Goal: Task Accomplishment & Management: Complete application form

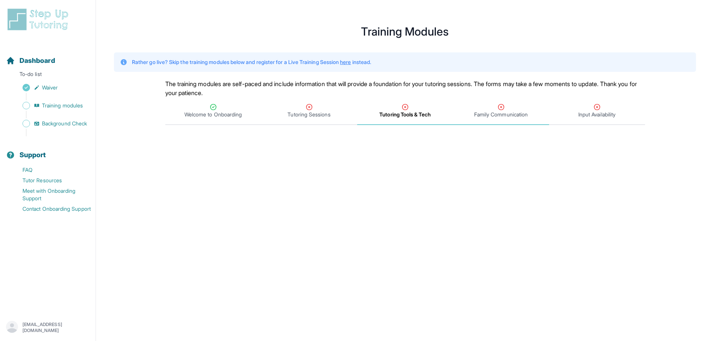
click at [497, 114] on span "Family Communication" at bounding box center [501, 114] width 54 height 7
click at [313, 115] on span "Tutoring Sessions" at bounding box center [308, 114] width 43 height 7
click at [233, 116] on span "Welcome to Onboarding" at bounding box center [212, 114] width 57 height 7
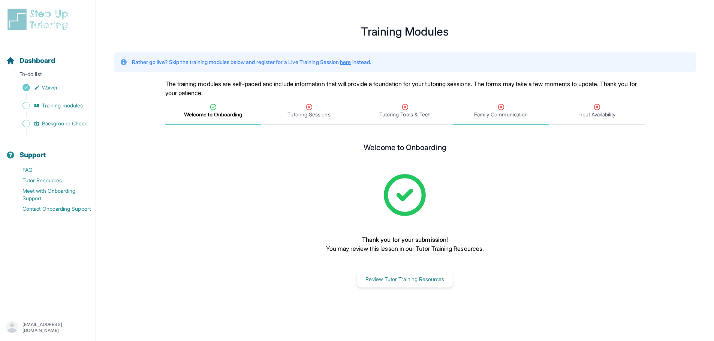
click at [485, 115] on span "Family Communication" at bounding box center [501, 114] width 54 height 7
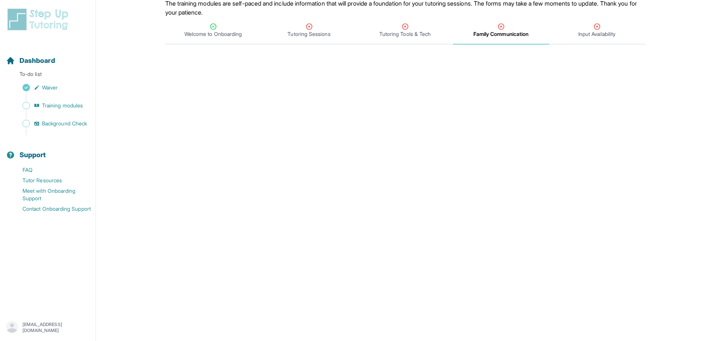
scroll to position [43, 0]
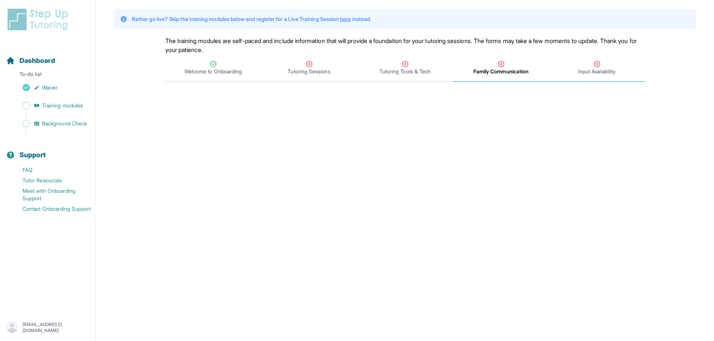
click at [588, 74] on span "Input Availability" at bounding box center [596, 71] width 37 height 7
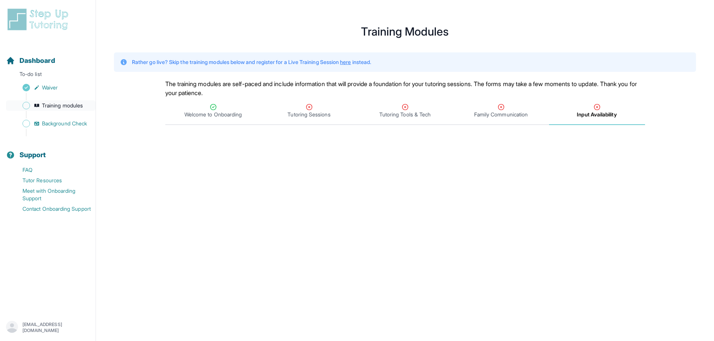
click at [72, 106] on span "Training modules" at bounding box center [62, 105] width 41 height 7
click at [28, 105] on span "Sidebar" at bounding box center [25, 105] width 7 height 7
click at [26, 106] on span "Sidebar" at bounding box center [25, 105] width 7 height 7
click at [77, 122] on span "Background Check" at bounding box center [64, 123] width 45 height 7
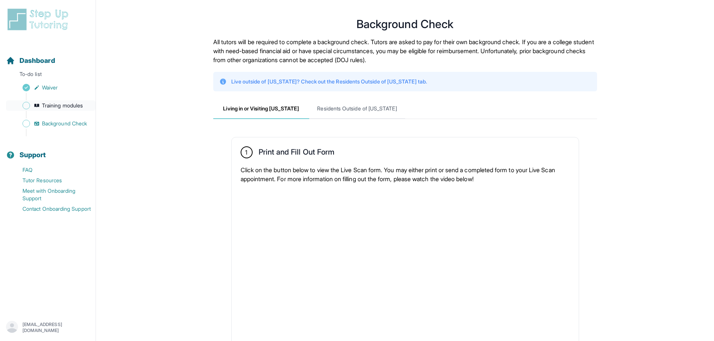
click at [74, 107] on span "Training modules" at bounding box center [62, 105] width 41 height 7
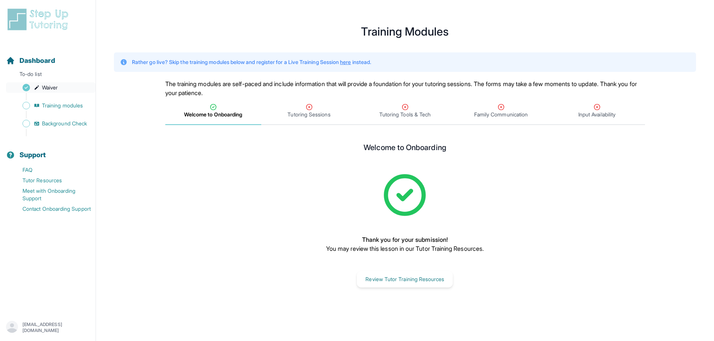
click at [73, 87] on link "Waiver" at bounding box center [51, 87] width 90 height 10
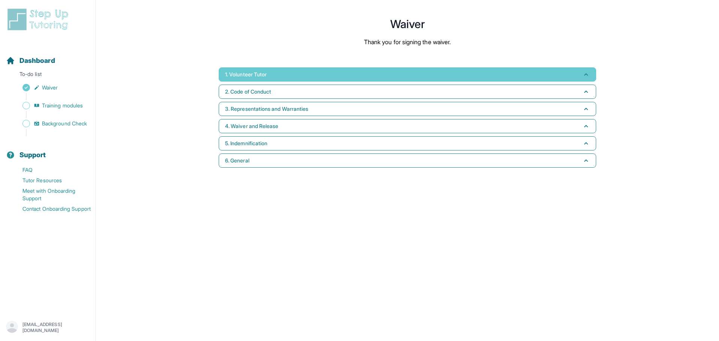
click at [330, 70] on button "1. Volunteer Tutor" at bounding box center [408, 74] width 378 height 14
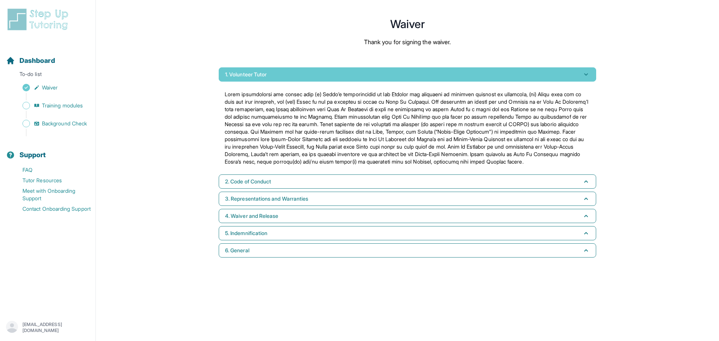
click at [330, 70] on button "1. Volunteer Tutor" at bounding box center [408, 74] width 378 height 14
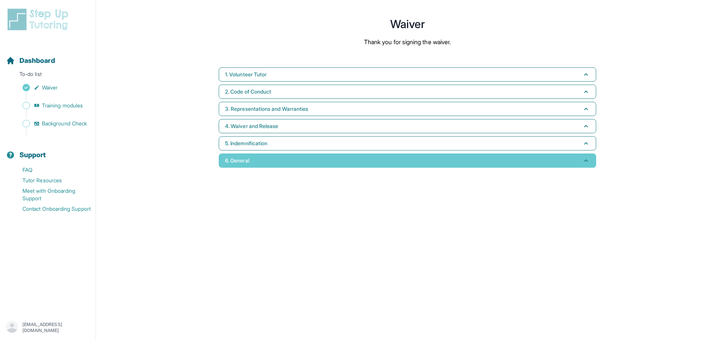
click at [296, 160] on button "6. General" at bounding box center [408, 161] width 378 height 14
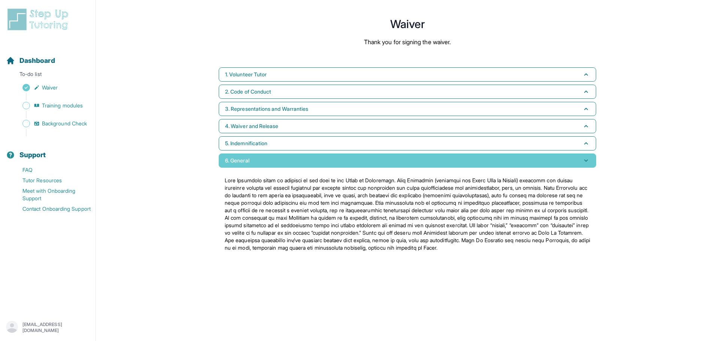
click at [296, 160] on button "6. General" at bounding box center [408, 161] width 378 height 14
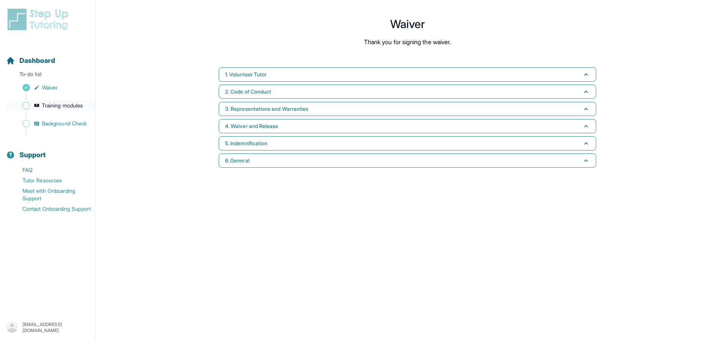
click at [76, 101] on link "Training modules" at bounding box center [51, 105] width 90 height 10
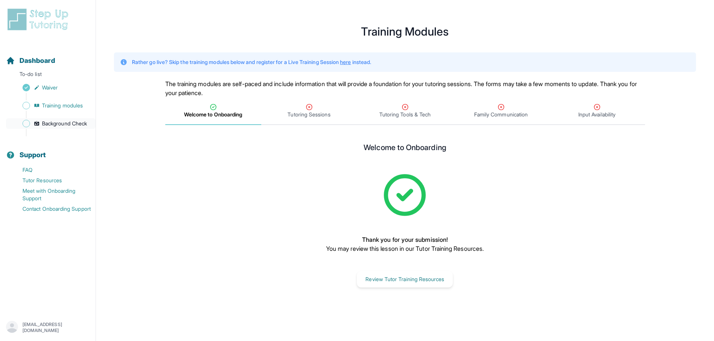
click at [62, 125] on span "Background Check" at bounding box center [64, 123] width 45 height 7
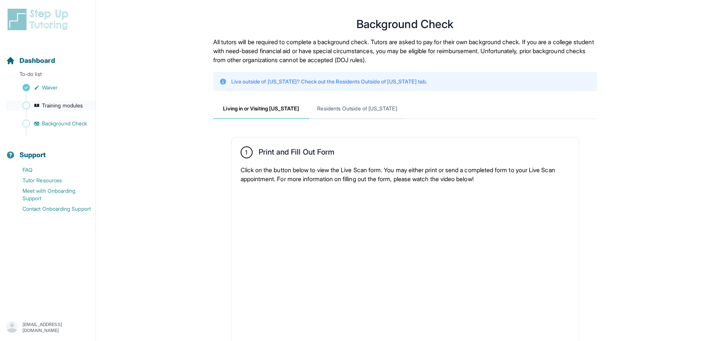
click at [27, 106] on span "Sidebar" at bounding box center [25, 105] width 7 height 7
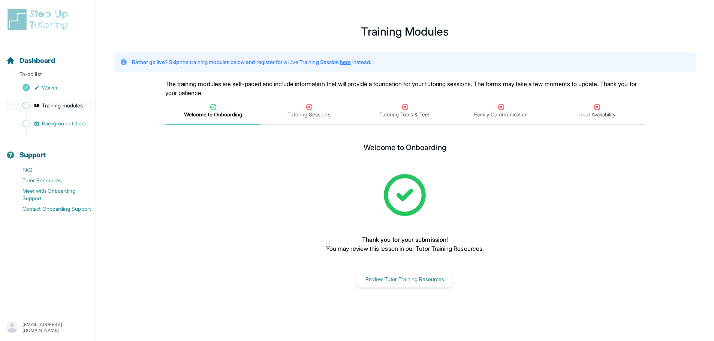
click at [26, 106] on span "Sidebar" at bounding box center [25, 105] width 7 height 7
click at [313, 119] on span "Tutoring Sessions" at bounding box center [309, 111] width 96 height 28
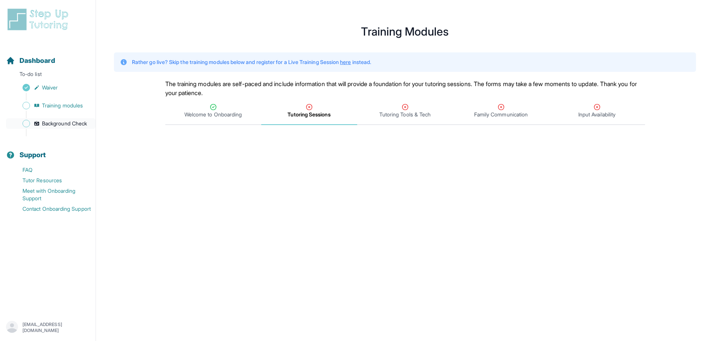
click at [57, 120] on span "Background Check" at bounding box center [64, 123] width 45 height 7
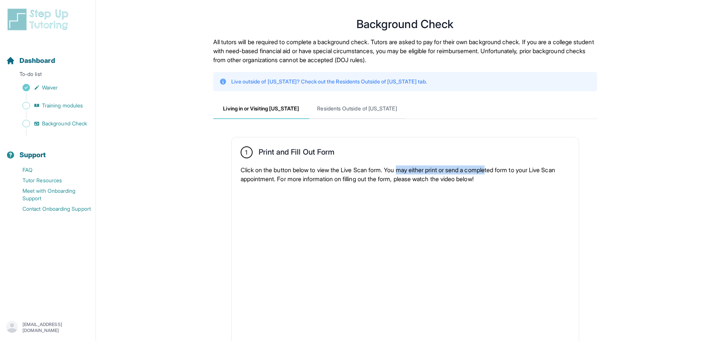
drag, startPoint x: 407, startPoint y: 172, endPoint x: 499, endPoint y: 170, distance: 92.2
click at [499, 170] on p "Click on the button below to view the Live Scan form. You may either print or s…" at bounding box center [404, 175] width 329 height 18
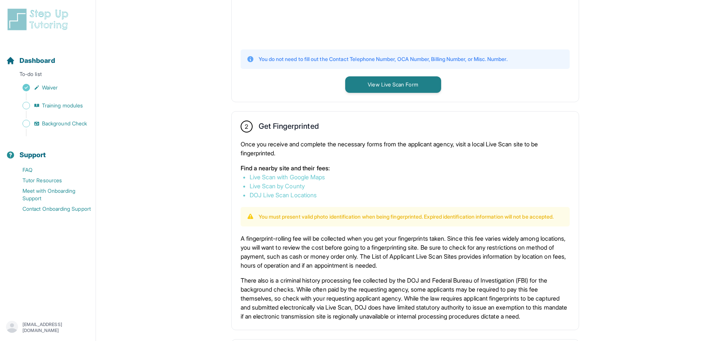
scroll to position [124, 0]
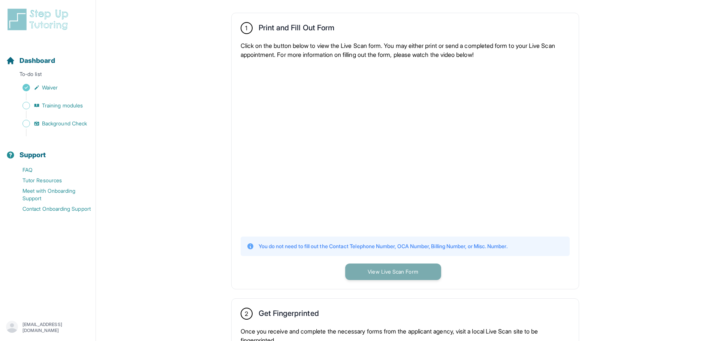
click at [395, 274] on button "View Live Scan Form" at bounding box center [393, 272] width 96 height 16
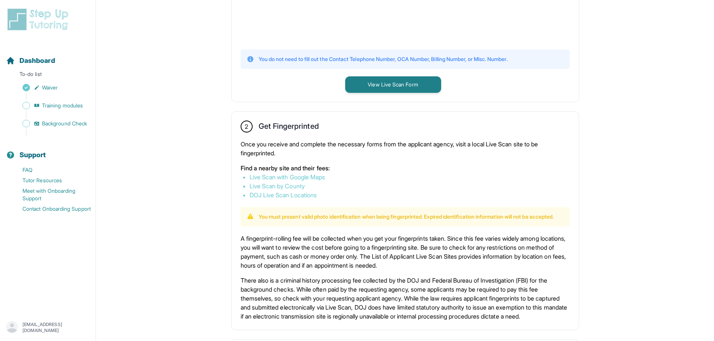
scroll to position [387, 0]
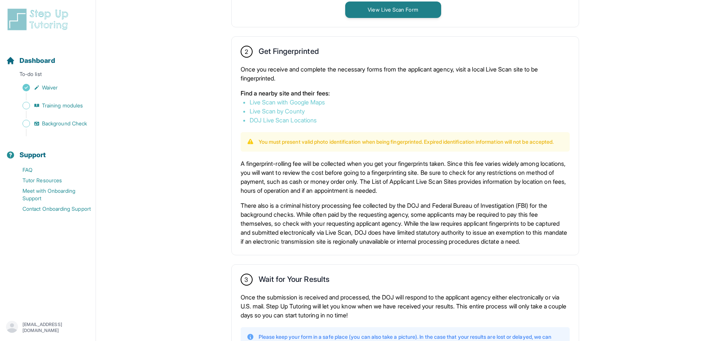
click at [272, 103] on link "Live Scan with Google Maps" at bounding box center [287, 102] width 76 height 7
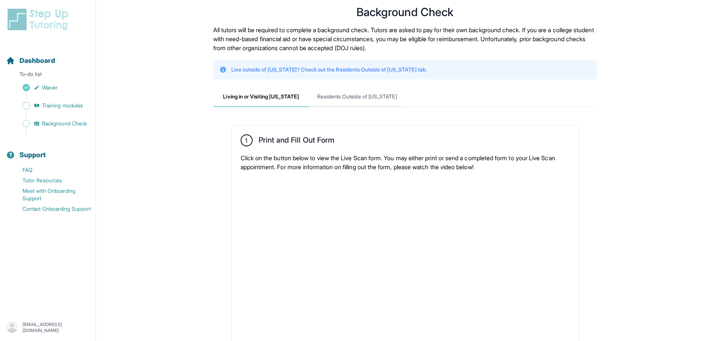
scroll to position [0, 0]
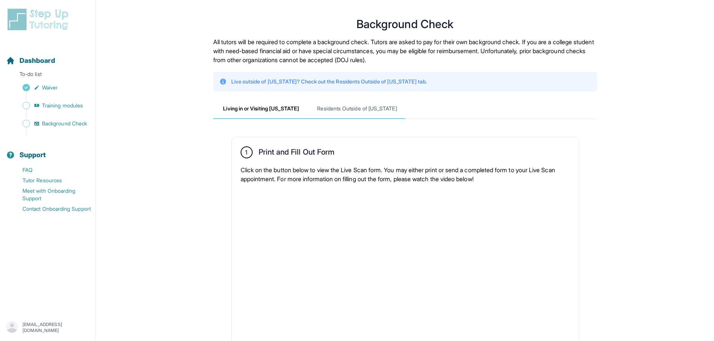
click at [338, 115] on span "Residents Outside of California" at bounding box center [357, 109] width 96 height 20
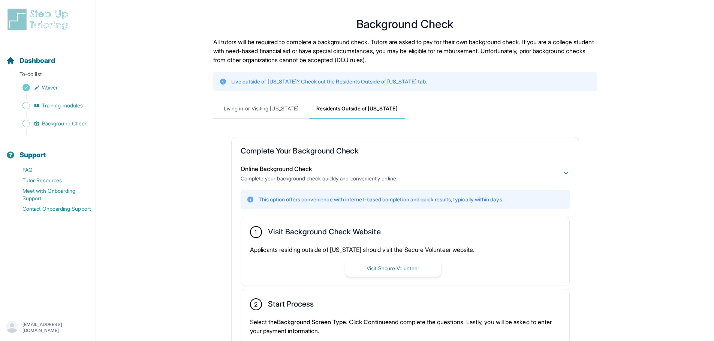
scroll to position [104, 0]
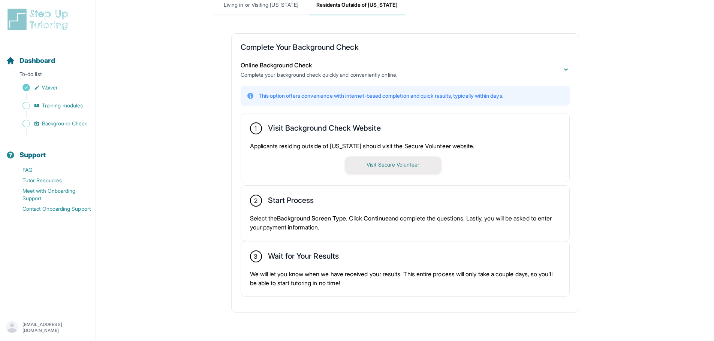
click at [354, 160] on button "Visit Secure Volunteer" at bounding box center [393, 165] width 96 height 16
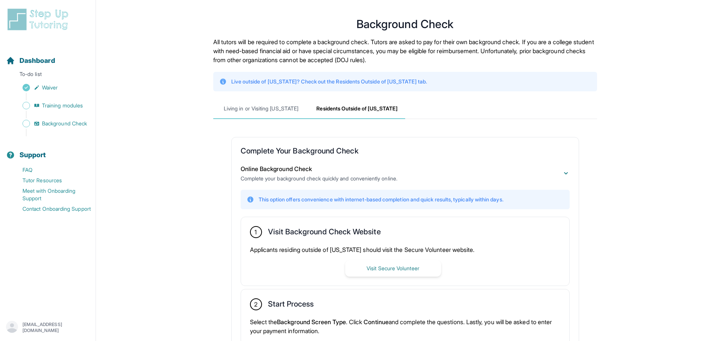
click at [264, 107] on span "Living in or Visiting California" at bounding box center [261, 109] width 96 height 20
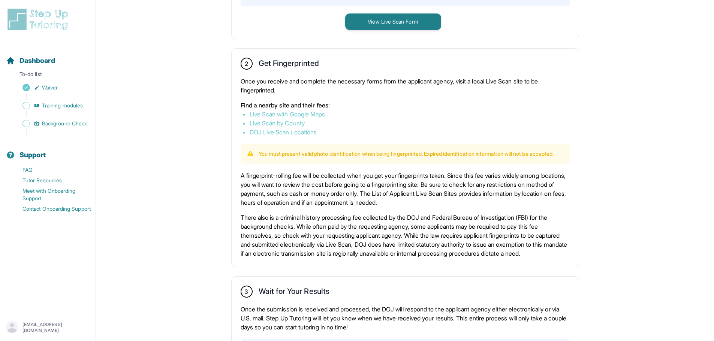
scroll to position [412, 0]
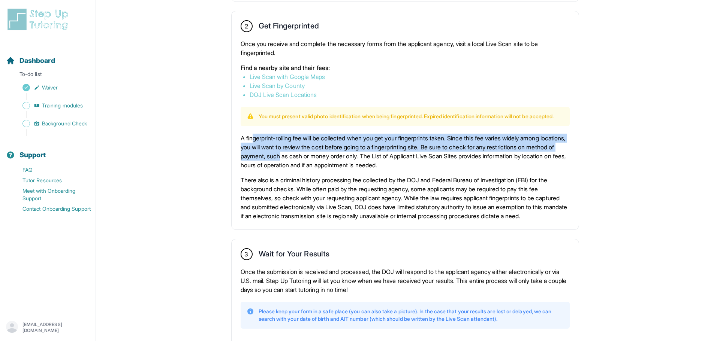
drag, startPoint x: 254, startPoint y: 146, endPoint x: 329, endPoint y: 168, distance: 77.8
click at [329, 168] on p "A fingerprint-rolling fee will be collected when you get your fingerprints take…" at bounding box center [404, 152] width 329 height 36
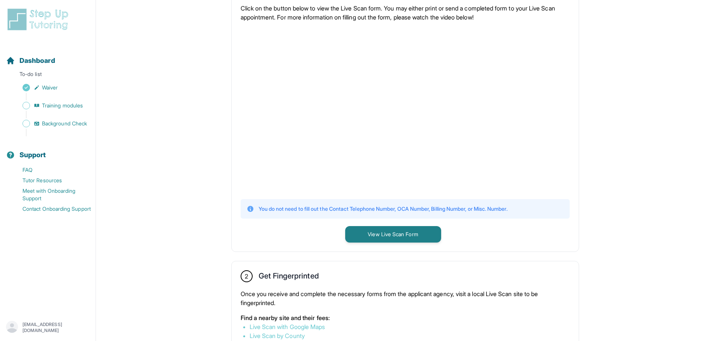
scroll to position [124, 0]
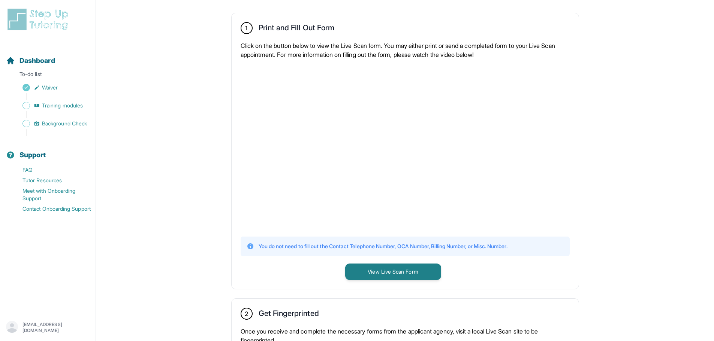
click at [435, 233] on div "1 Print and Fill Out Form Click on the button below to view the Live Scan form.…" at bounding box center [404, 151] width 347 height 276
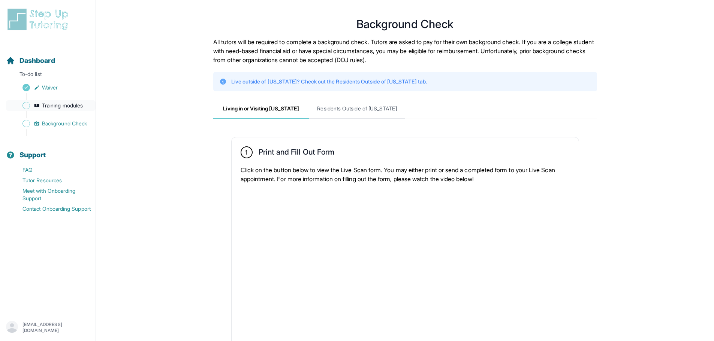
click at [51, 102] on span "Training modules" at bounding box center [62, 105] width 41 height 7
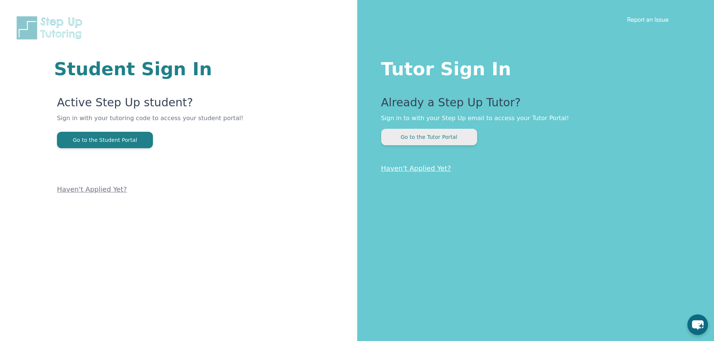
click at [430, 139] on button "Go to the Tutor Portal" at bounding box center [429, 137] width 96 height 16
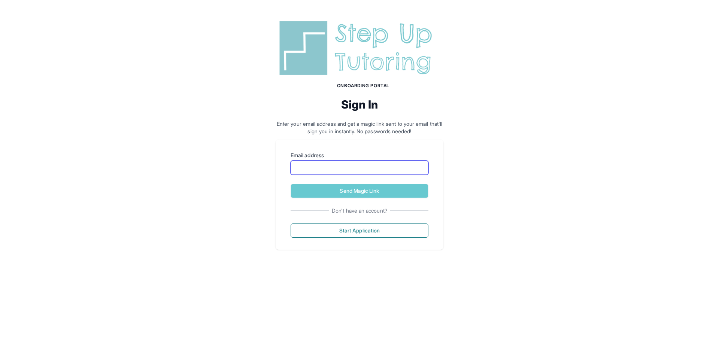
click at [326, 173] on input "Email address" at bounding box center [360, 168] width 138 height 14
type input "**********"
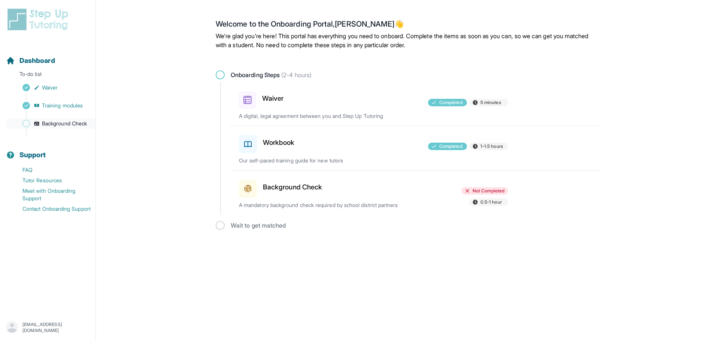
click at [80, 123] on span "Background Check" at bounding box center [64, 123] width 45 height 7
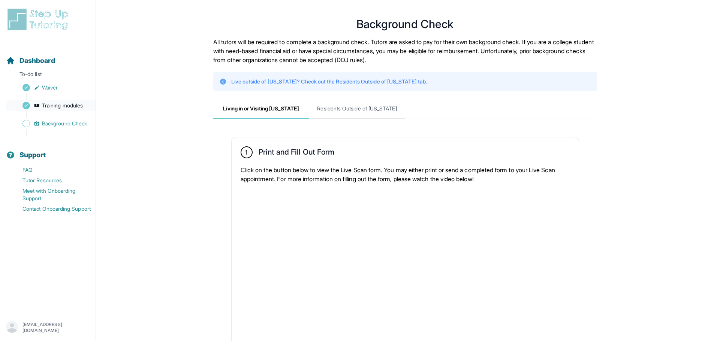
click at [78, 109] on link "Training modules" at bounding box center [51, 105] width 90 height 10
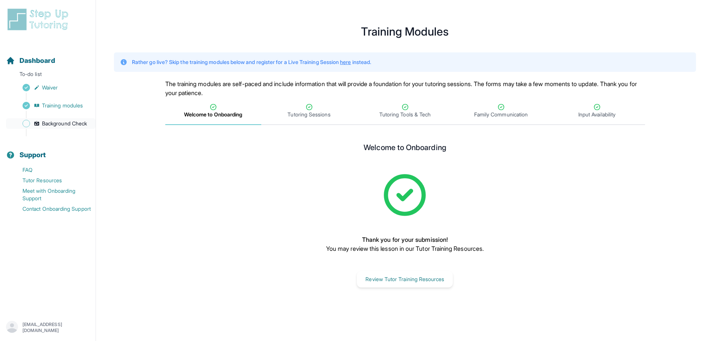
click at [77, 125] on span "Background Check" at bounding box center [64, 123] width 45 height 7
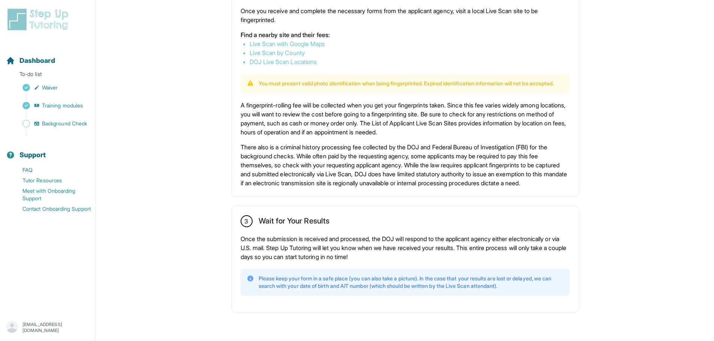
scroll to position [199, 0]
